Goal: Information Seeking & Learning: Learn about a topic

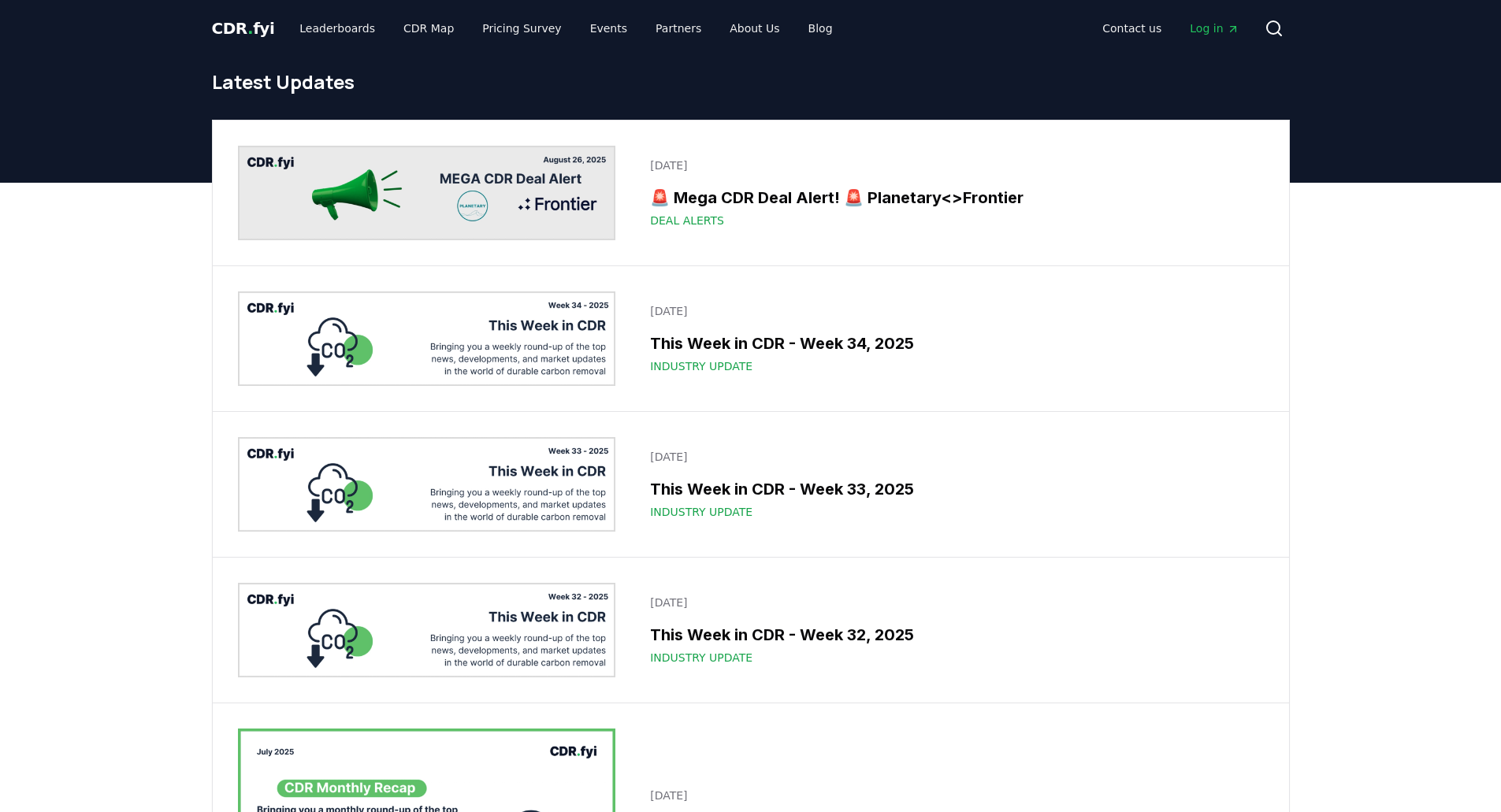
click at [488, 183] on img at bounding box center [427, 193] width 378 height 95
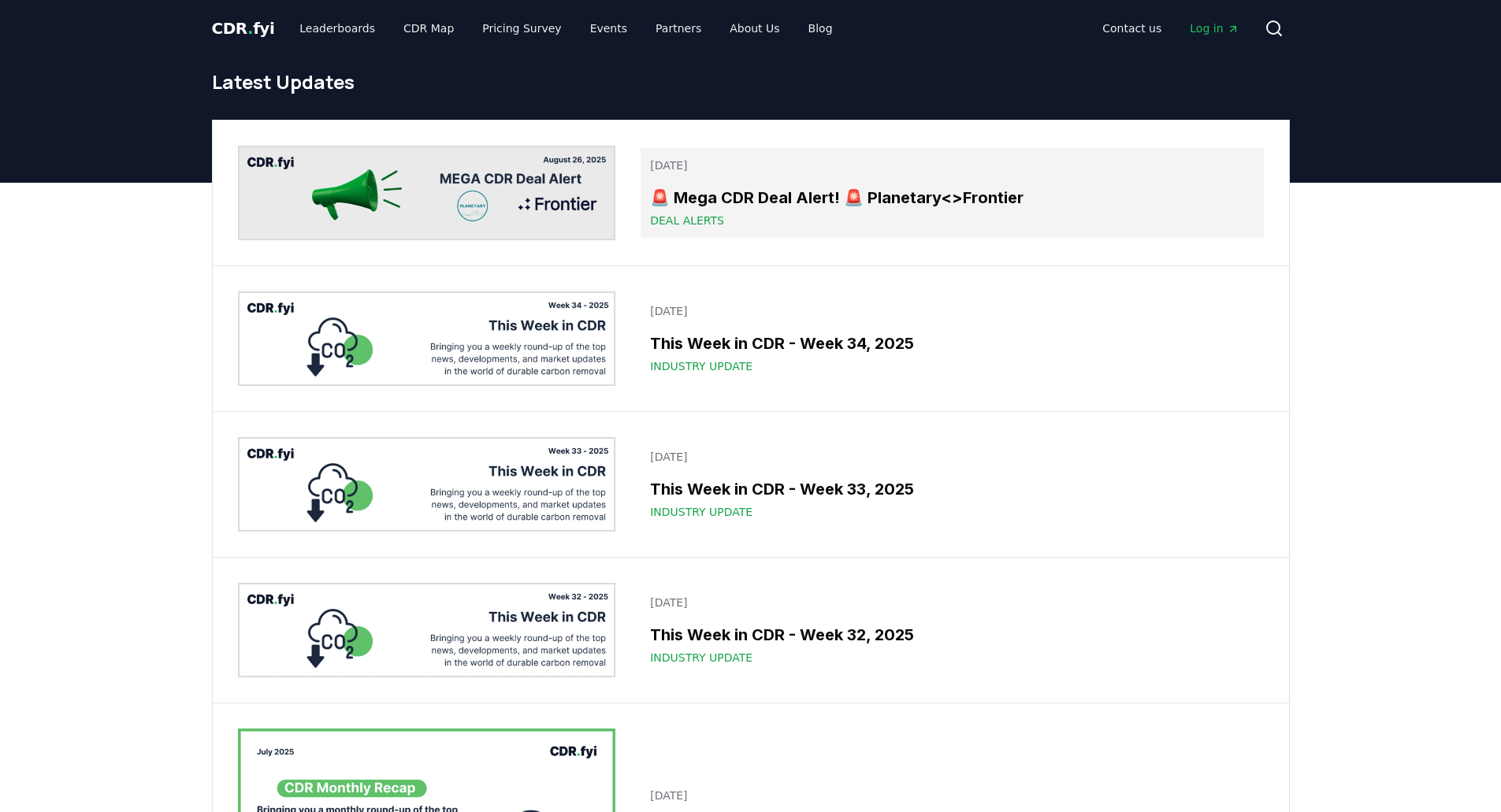
click at [815, 201] on h3 "🚨 Mega CDR Deal Alert! 🚨 Planetary<>Frontier" at bounding box center [951, 197] width 603 height 24
